Goal: Register for event/course

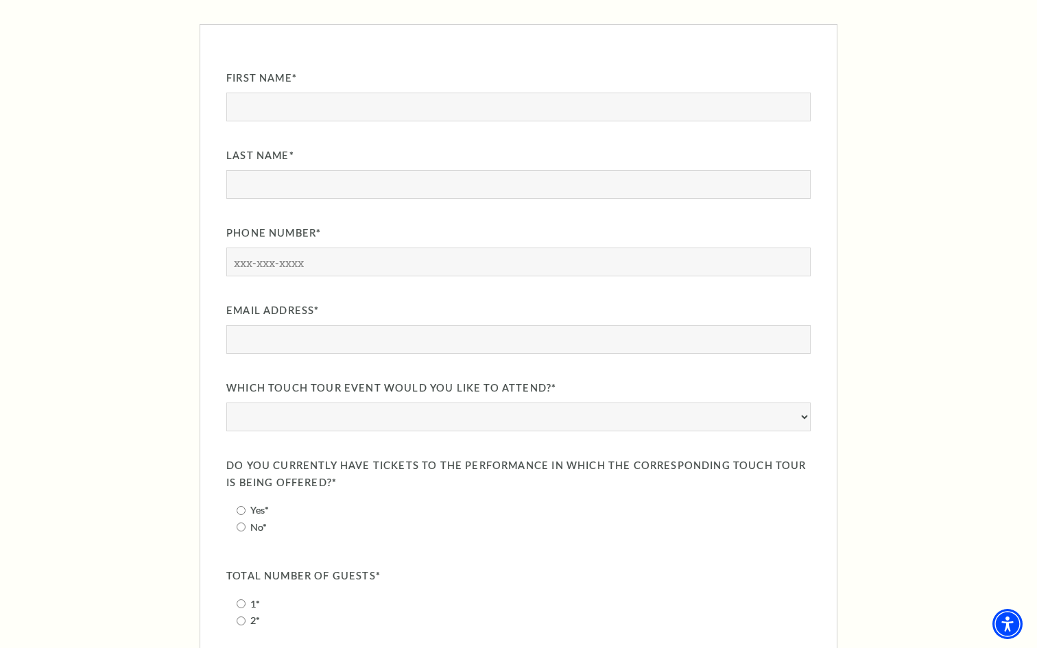
scroll to position [1120, 0]
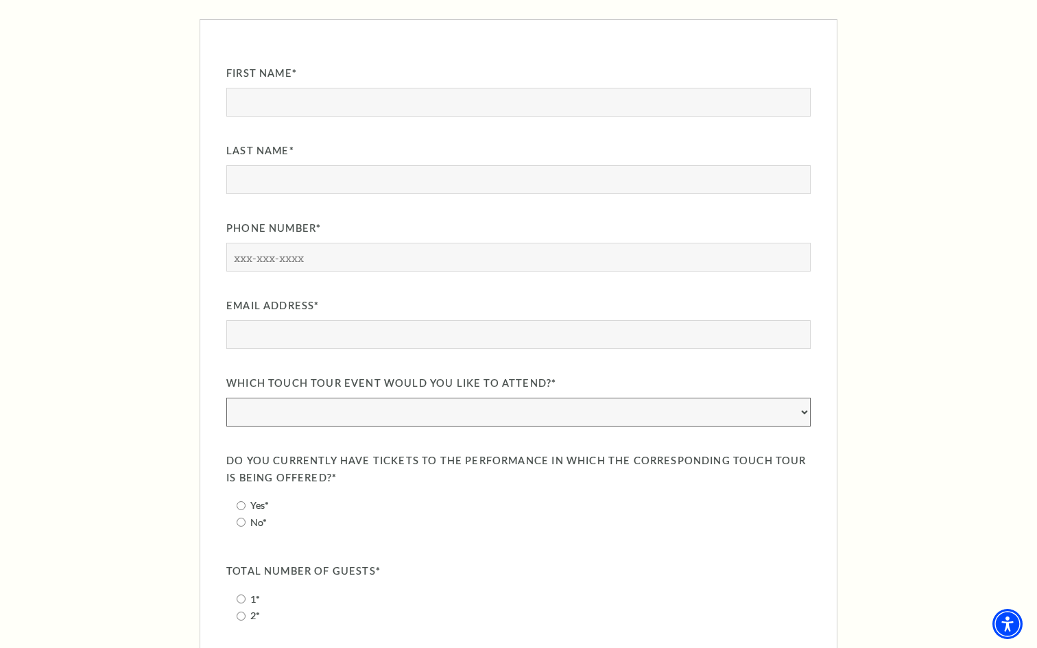
click at [800, 412] on select "A Beautiful Noise: The [PERSON_NAME] Musical: [DATE] & [PERSON_NAME]: [DATE] [P…" at bounding box center [518, 412] width 584 height 29
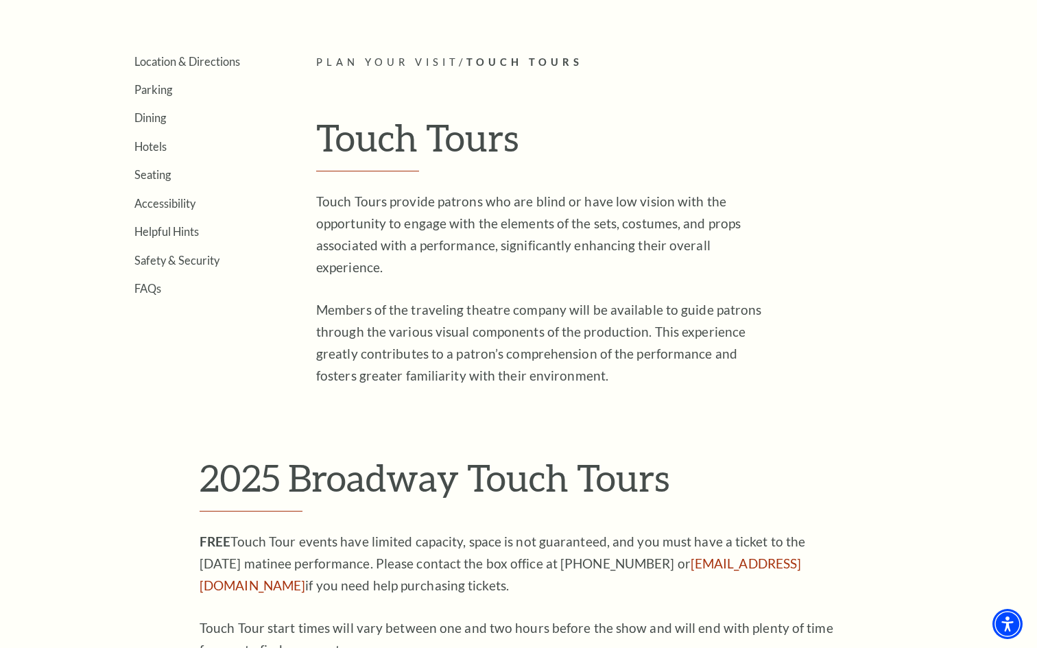
scroll to position [0, 0]
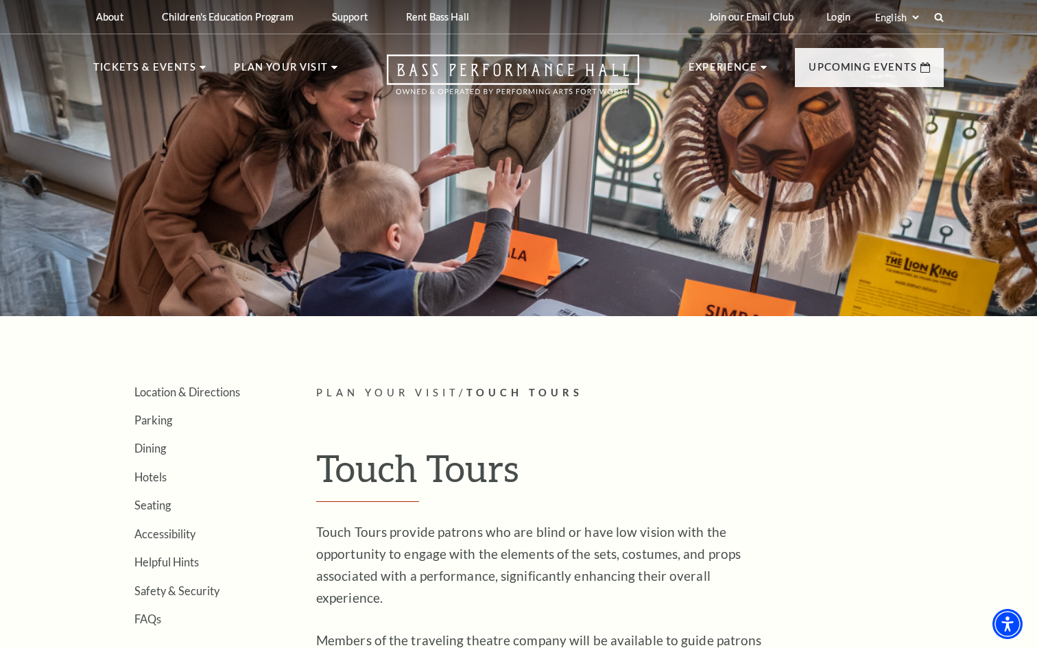
click at [581, 224] on div at bounding box center [518, 154] width 1037 height 324
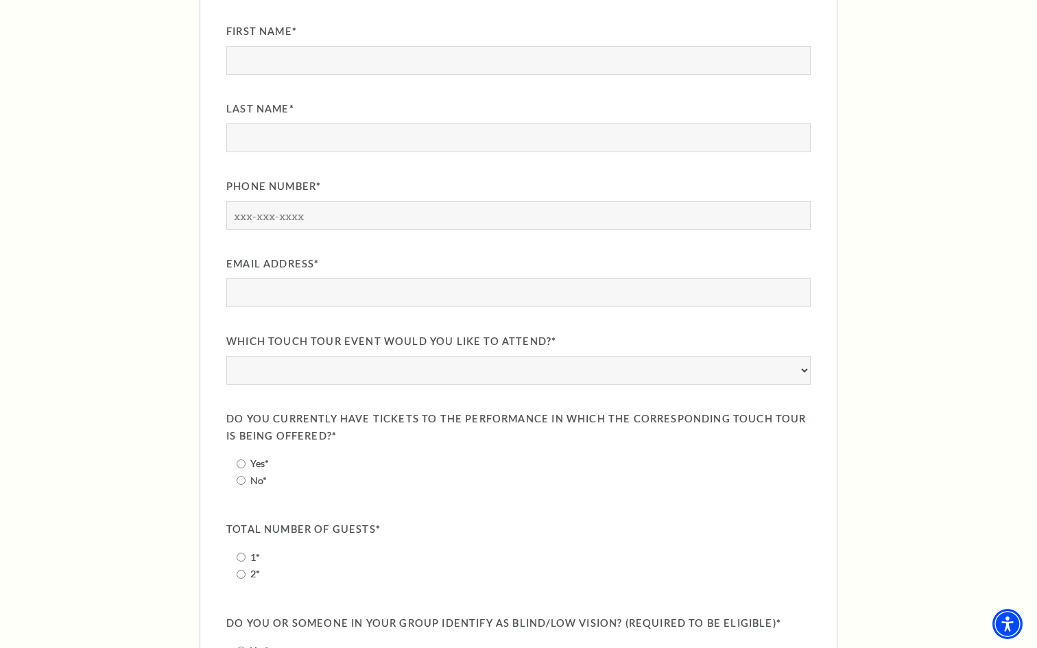
scroll to position [1263, 0]
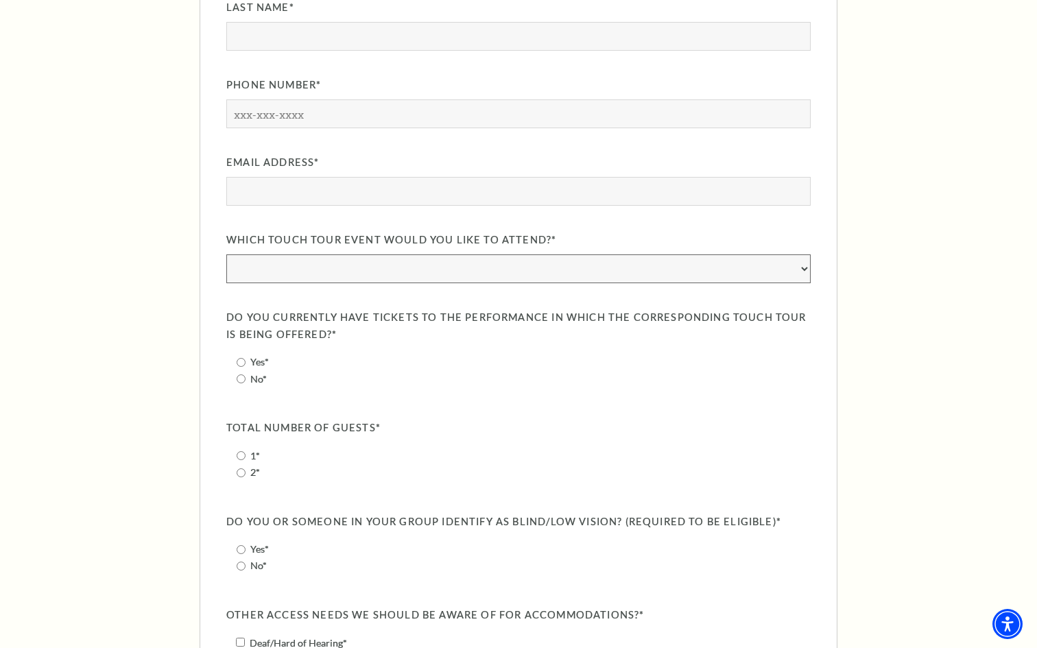
click at [521, 263] on select "A Beautiful Noise: The [PERSON_NAME] Musical: [DATE] & [PERSON_NAME]: [DATE] [P…" at bounding box center [518, 268] width 584 height 29
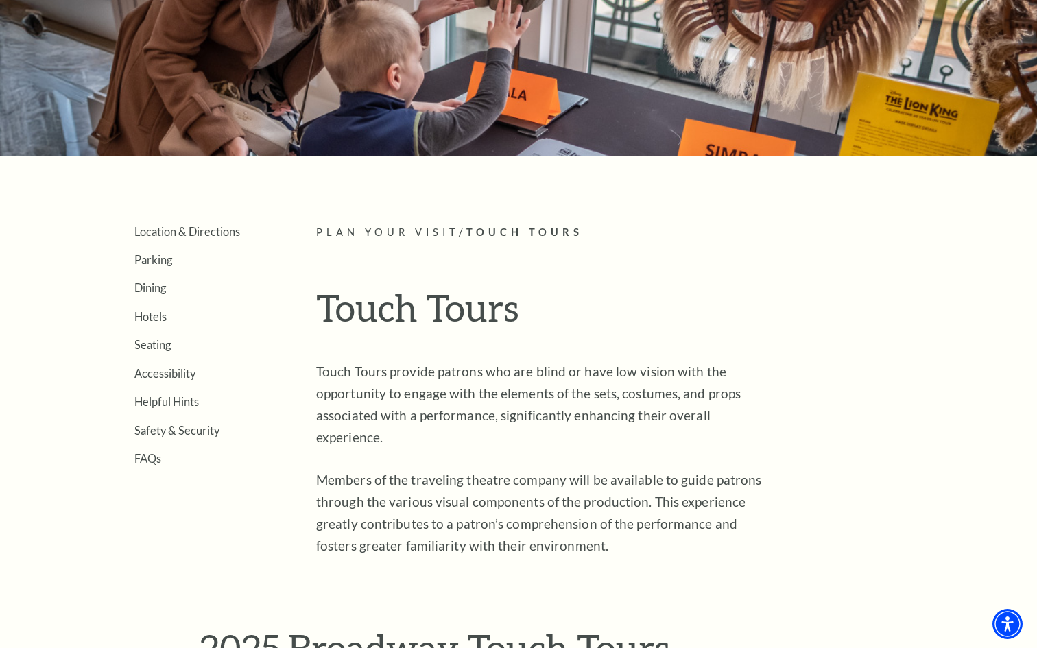
scroll to position [0, 0]
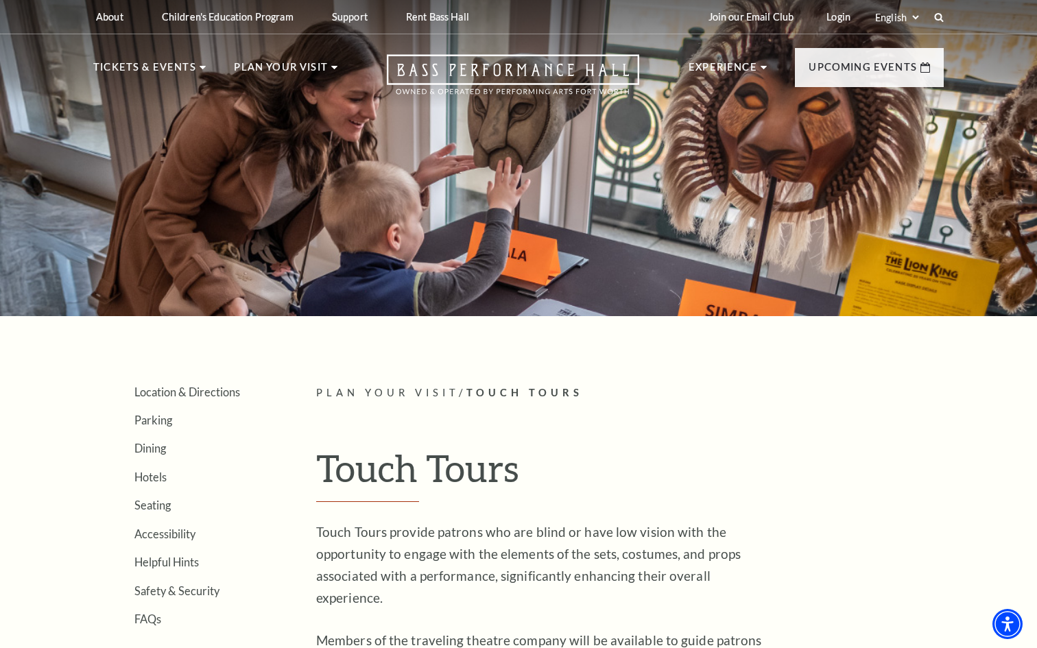
click at [597, 271] on div at bounding box center [518, 154] width 1037 height 324
